Goal: Find specific page/section: Find specific page/section

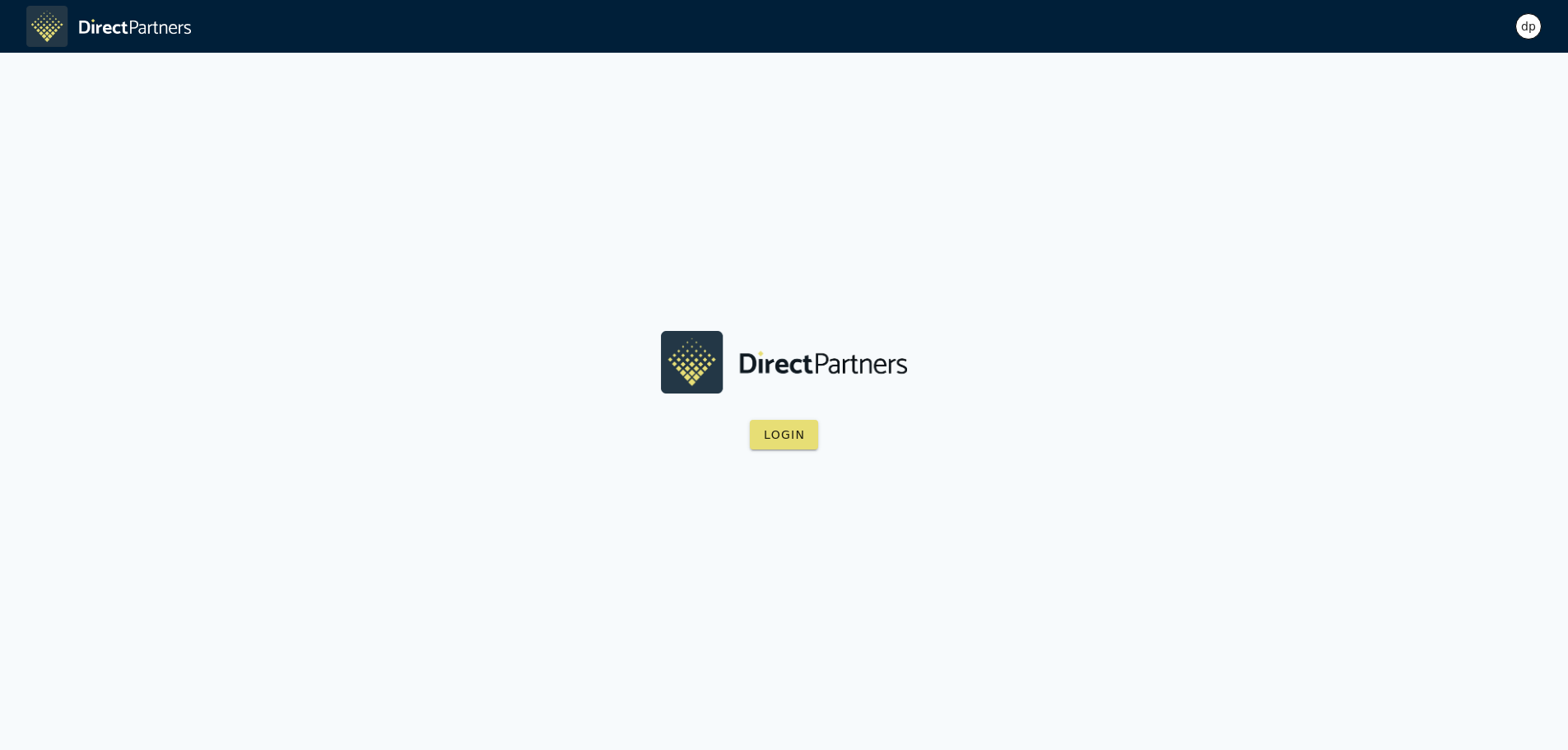
click at [1538, 29] on div "dp" at bounding box center [1529, 26] width 26 height 26
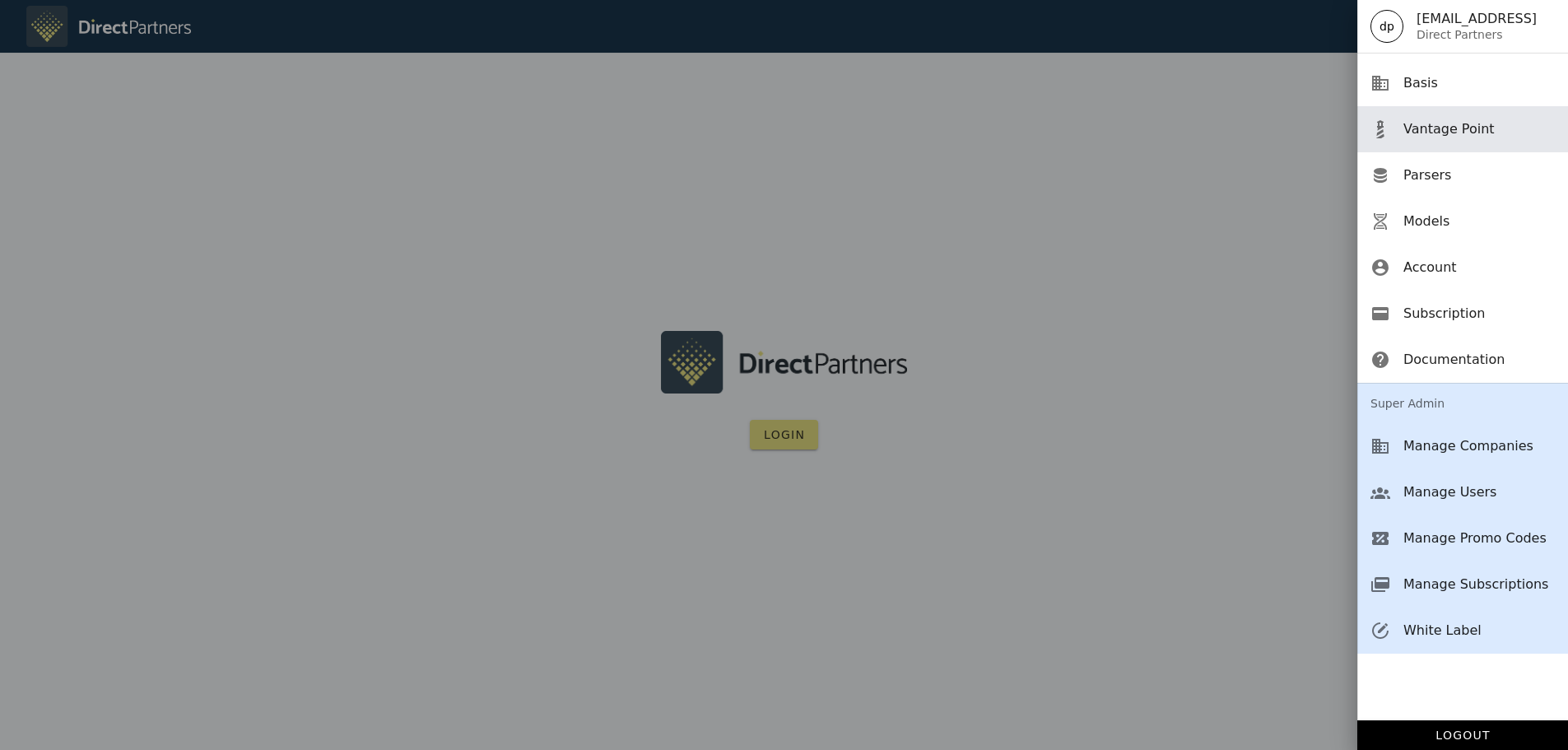
click at [1466, 138] on div "Vantage Point" at bounding box center [1479, 128] width 152 height 36
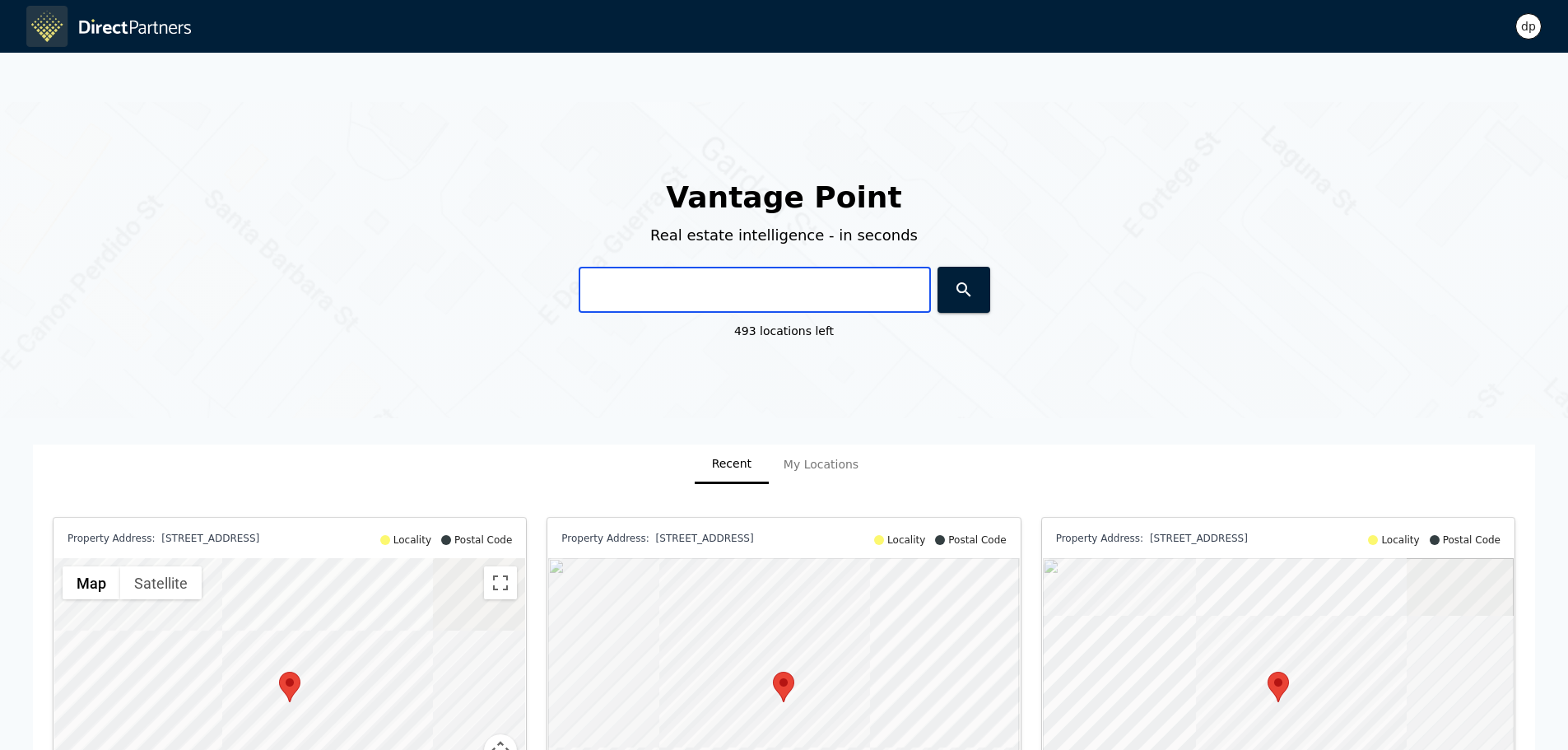
click at [618, 274] on input "text" at bounding box center [755, 290] width 353 height 46
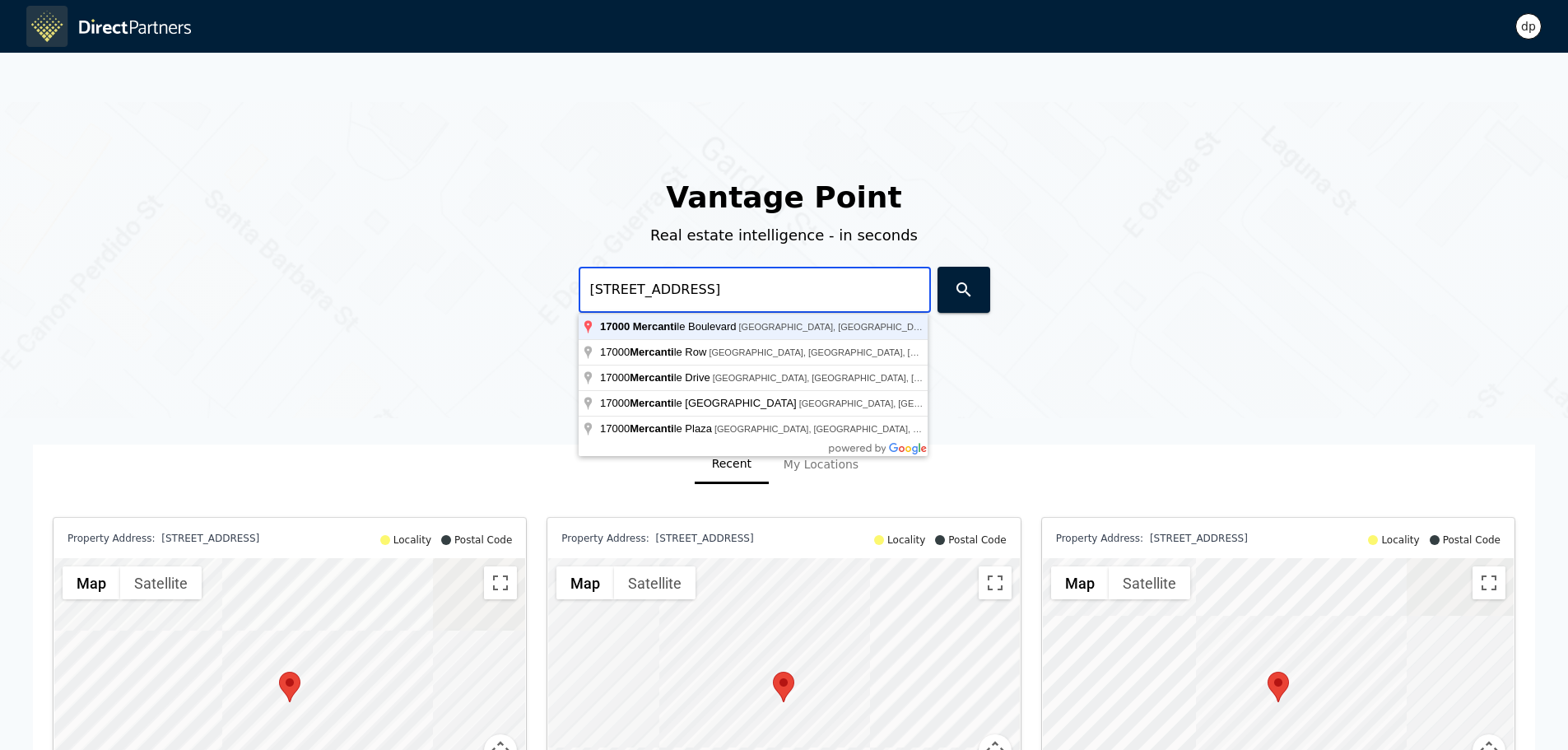
type input "[STREET_ADDRESS]"
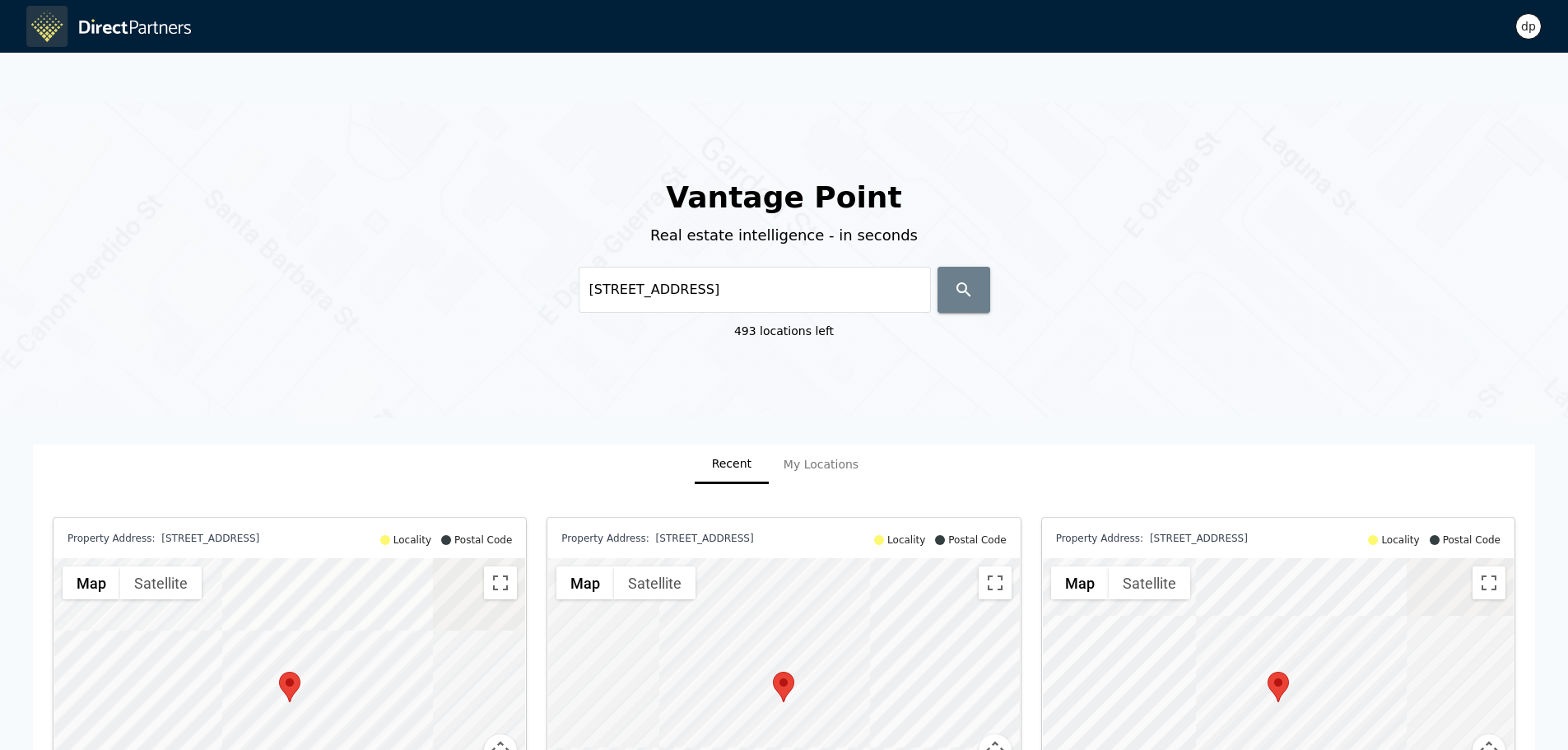
click at [974, 280] on span "button" at bounding box center [964, 290] width 26 height 20
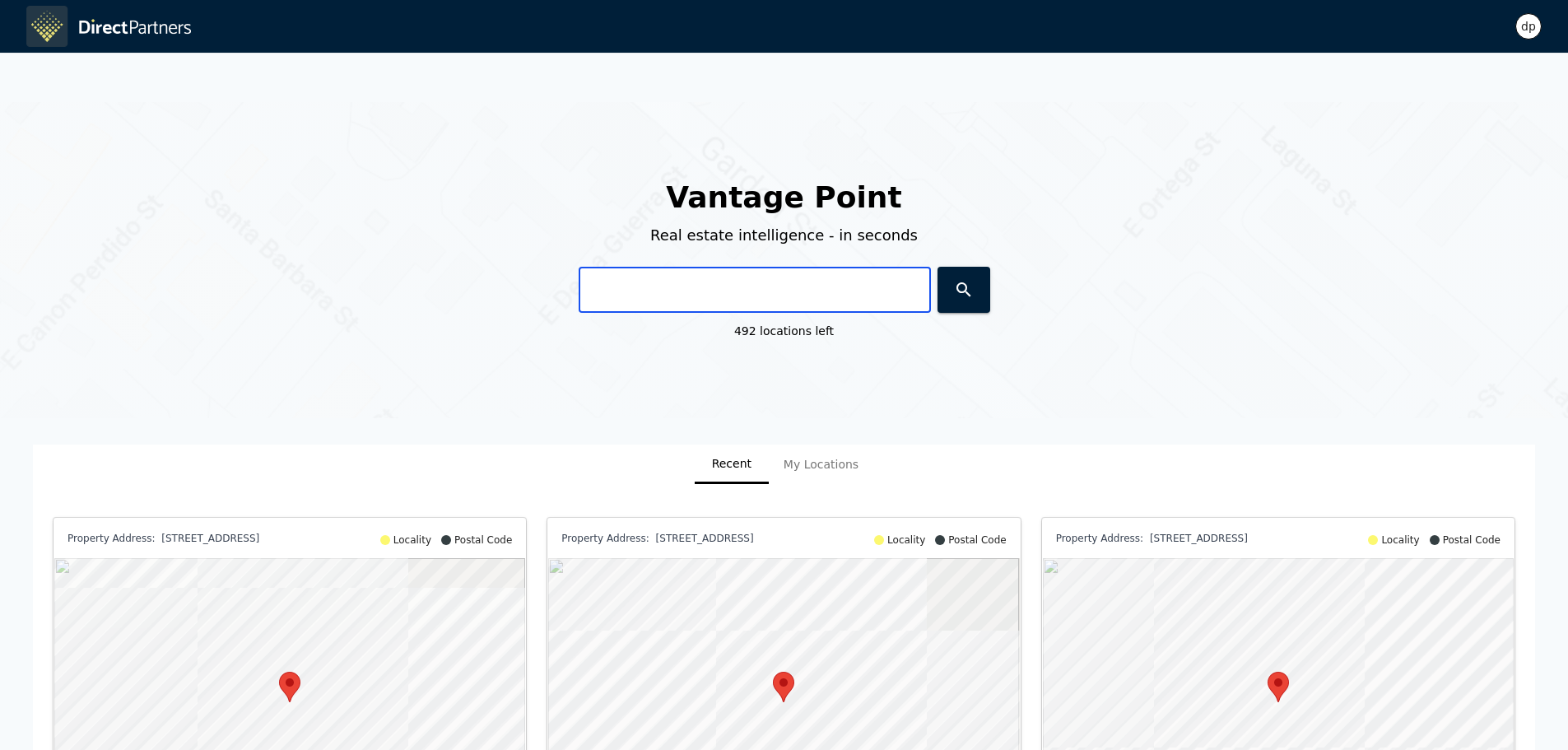
click at [627, 275] on input "text" at bounding box center [755, 290] width 353 height 46
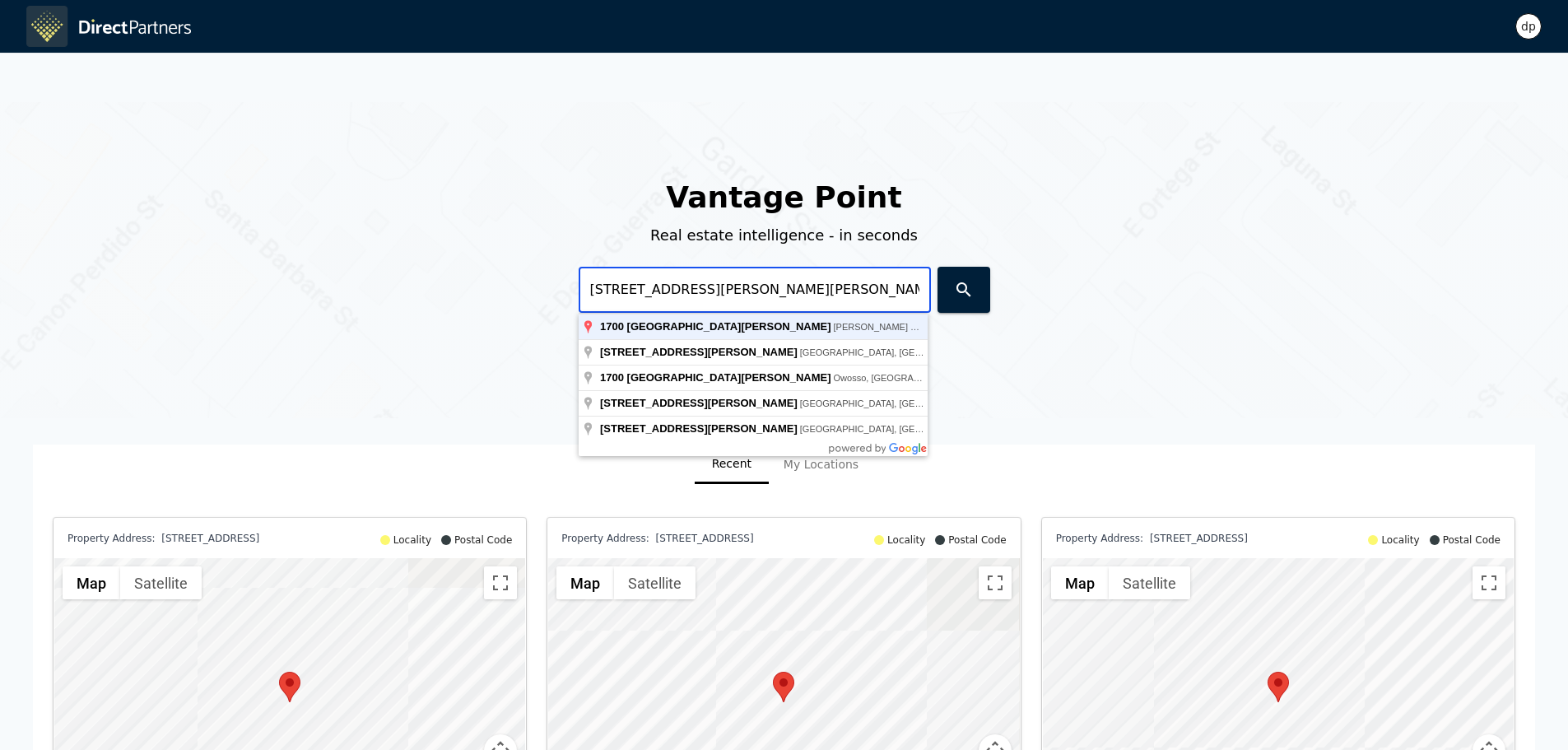
type input "[STREET_ADDRESS][PERSON_NAME][PERSON_NAME]"
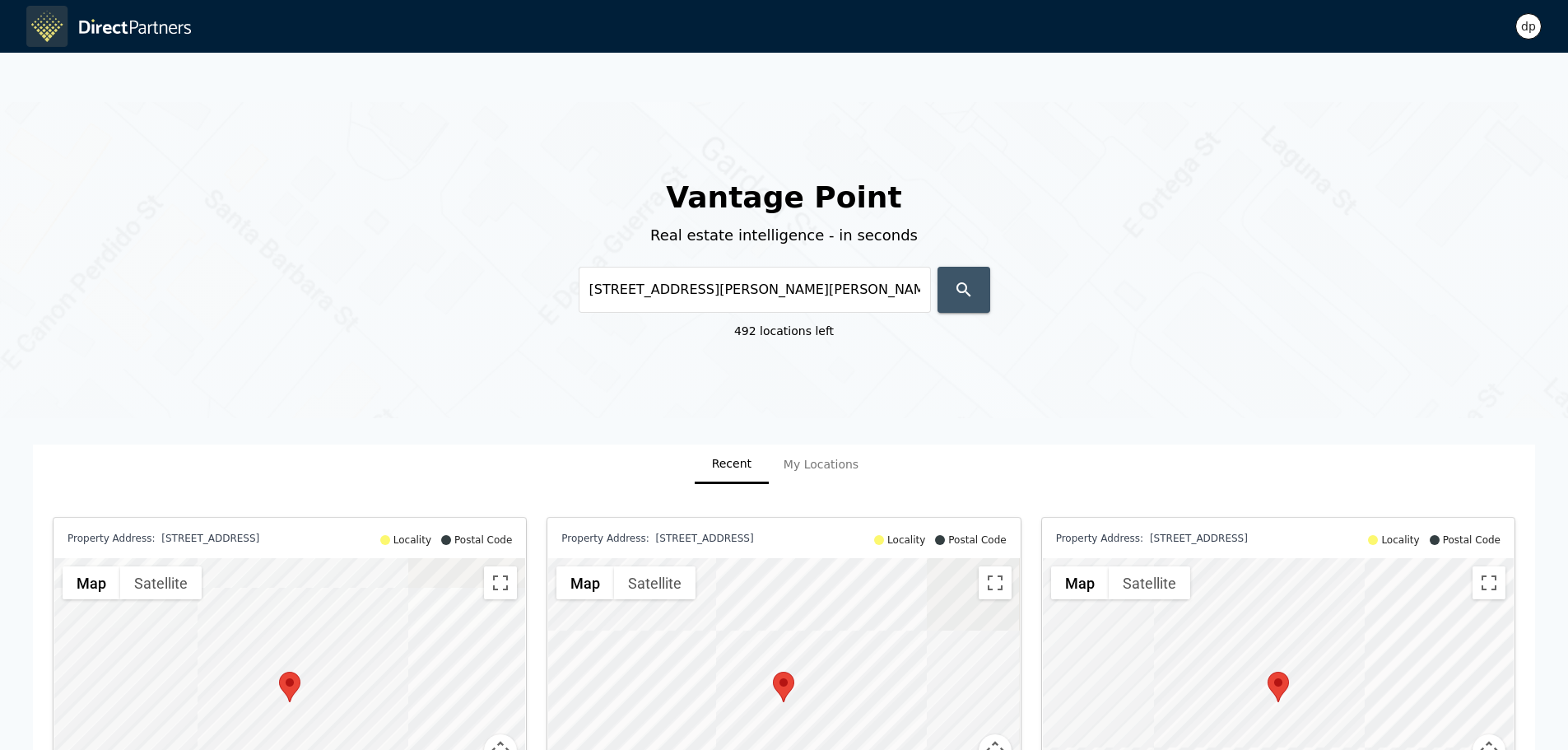
click at [971, 299] on icon "button" at bounding box center [963, 290] width 20 height 20
